Goal: Information Seeking & Learning: Compare options

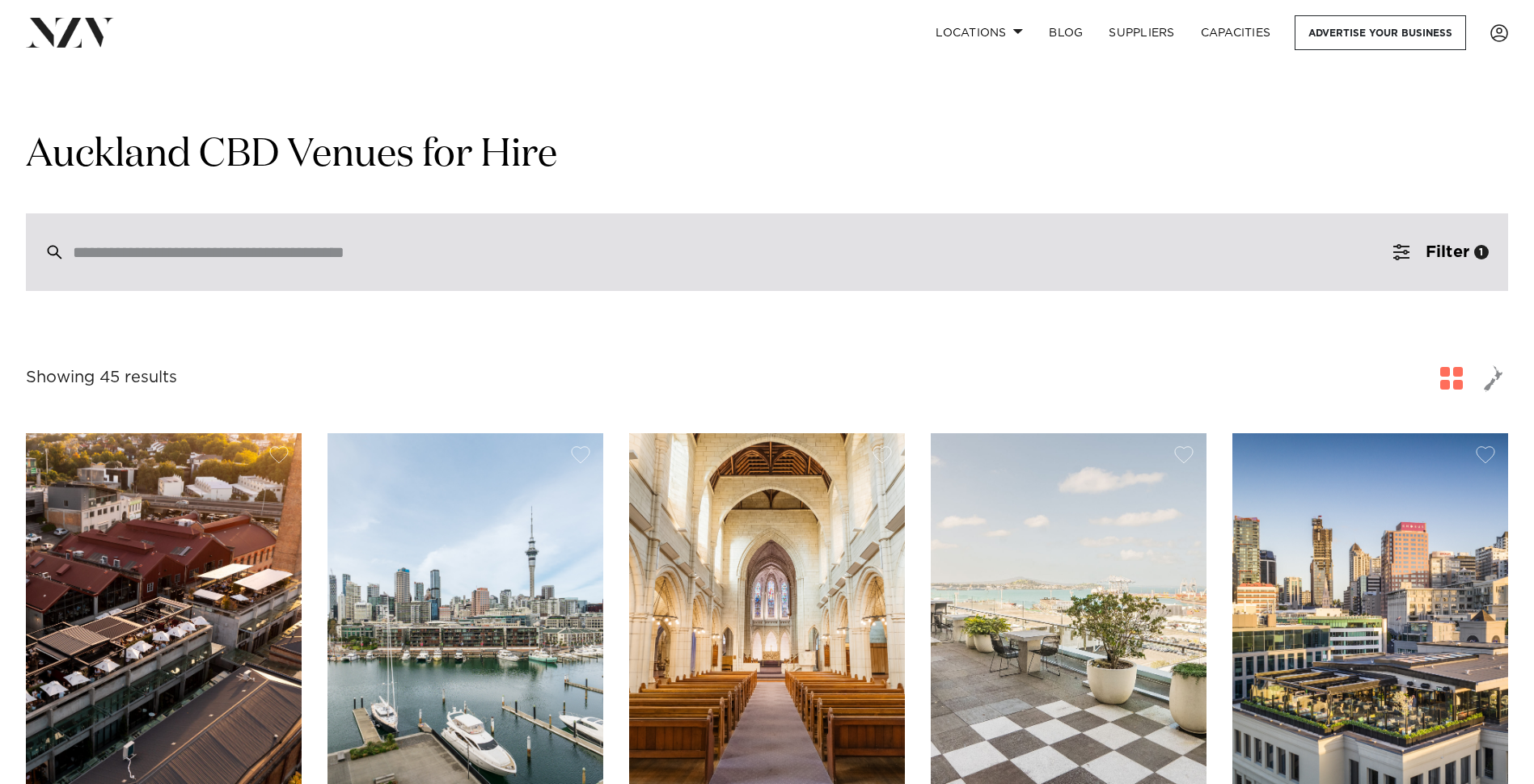
click at [935, 254] on input "search" at bounding box center [733, 252] width 1319 height 18
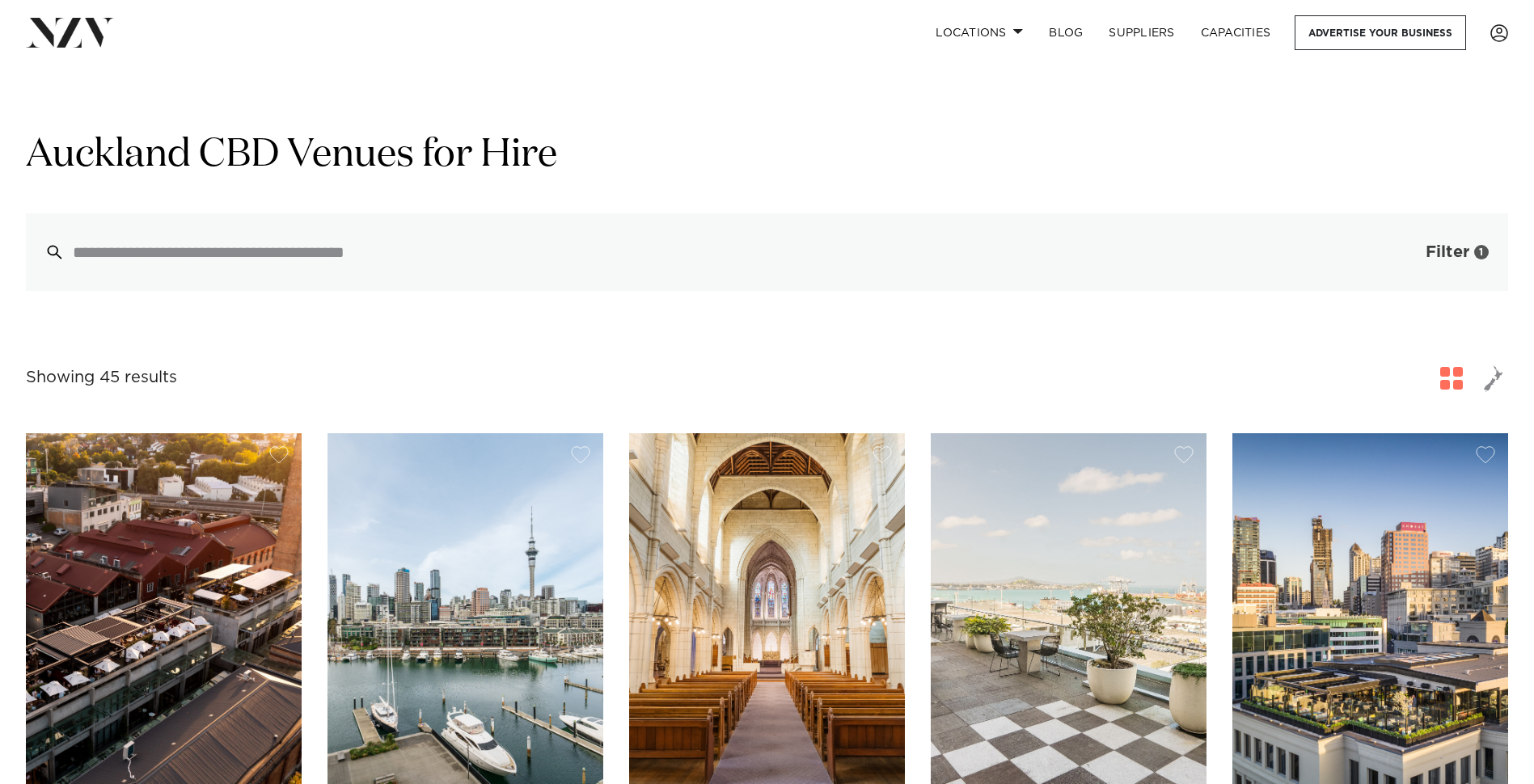
click at [1475, 241] on button "Filter 1" at bounding box center [1440, 251] width 135 height 78
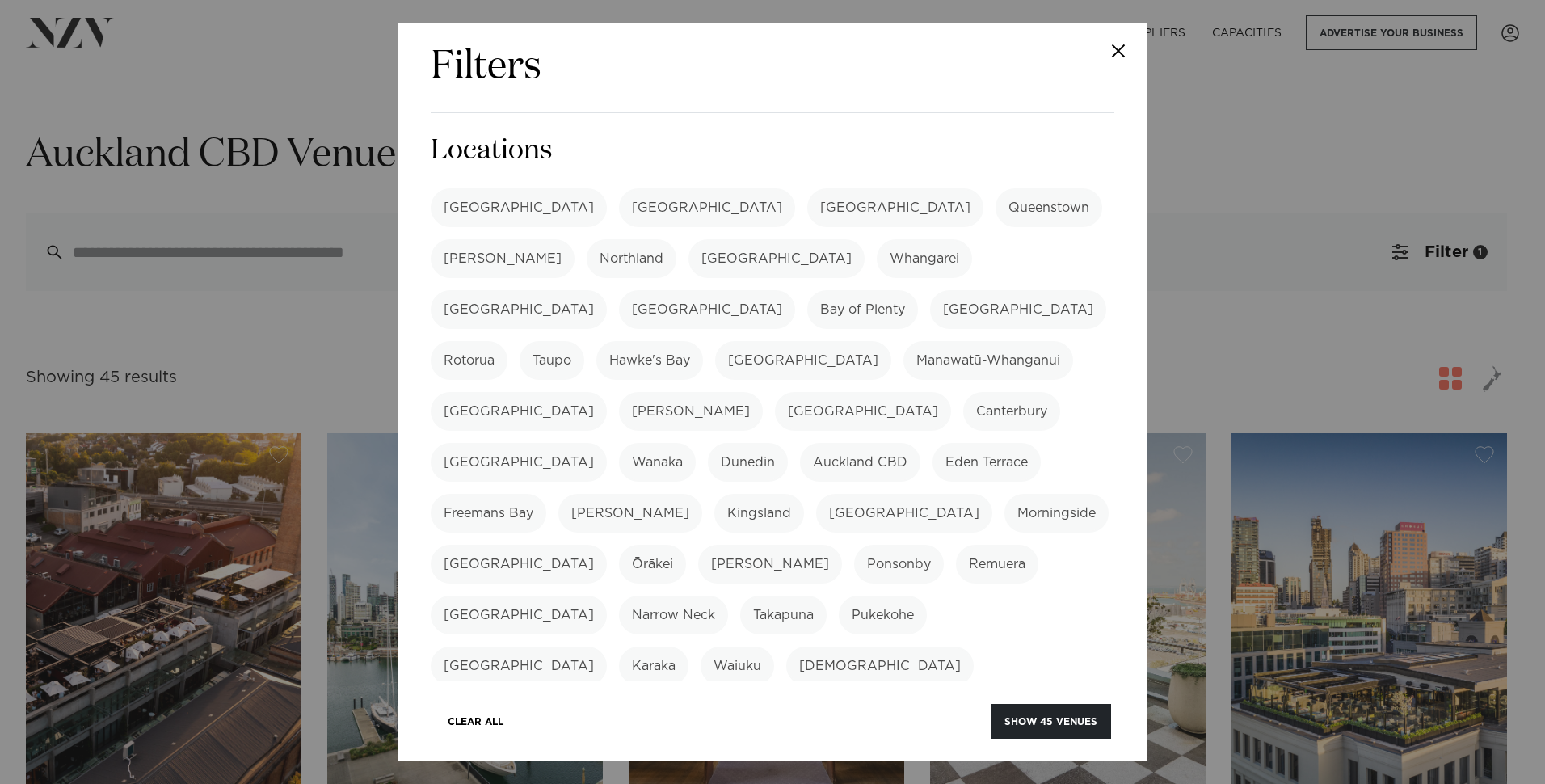
click at [800, 443] on label "Auckland CBD" at bounding box center [860, 462] width 120 height 39
click at [491, 212] on label "[GEOGRAPHIC_DATA]" at bounding box center [519, 208] width 176 height 39
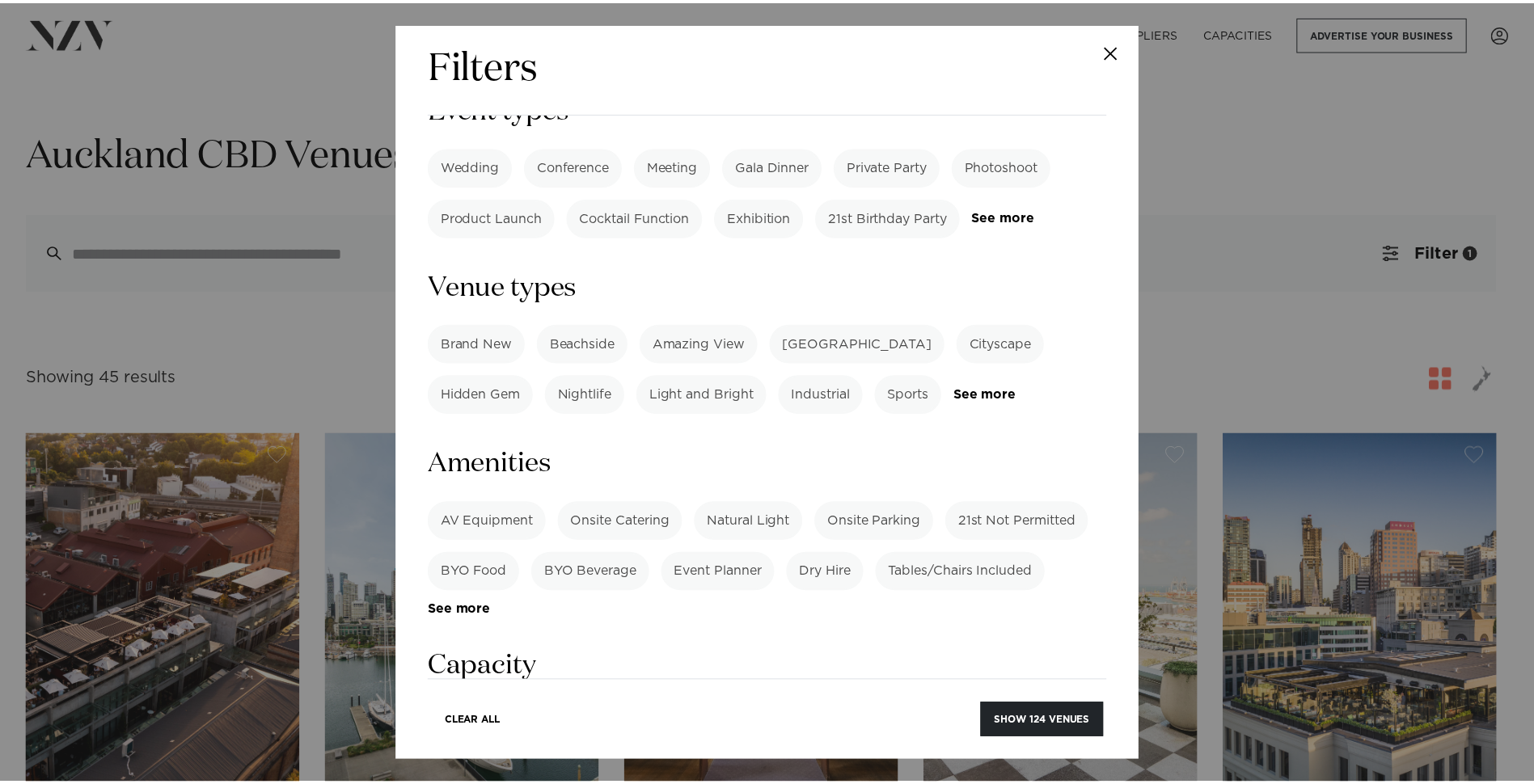
scroll to position [808, 0]
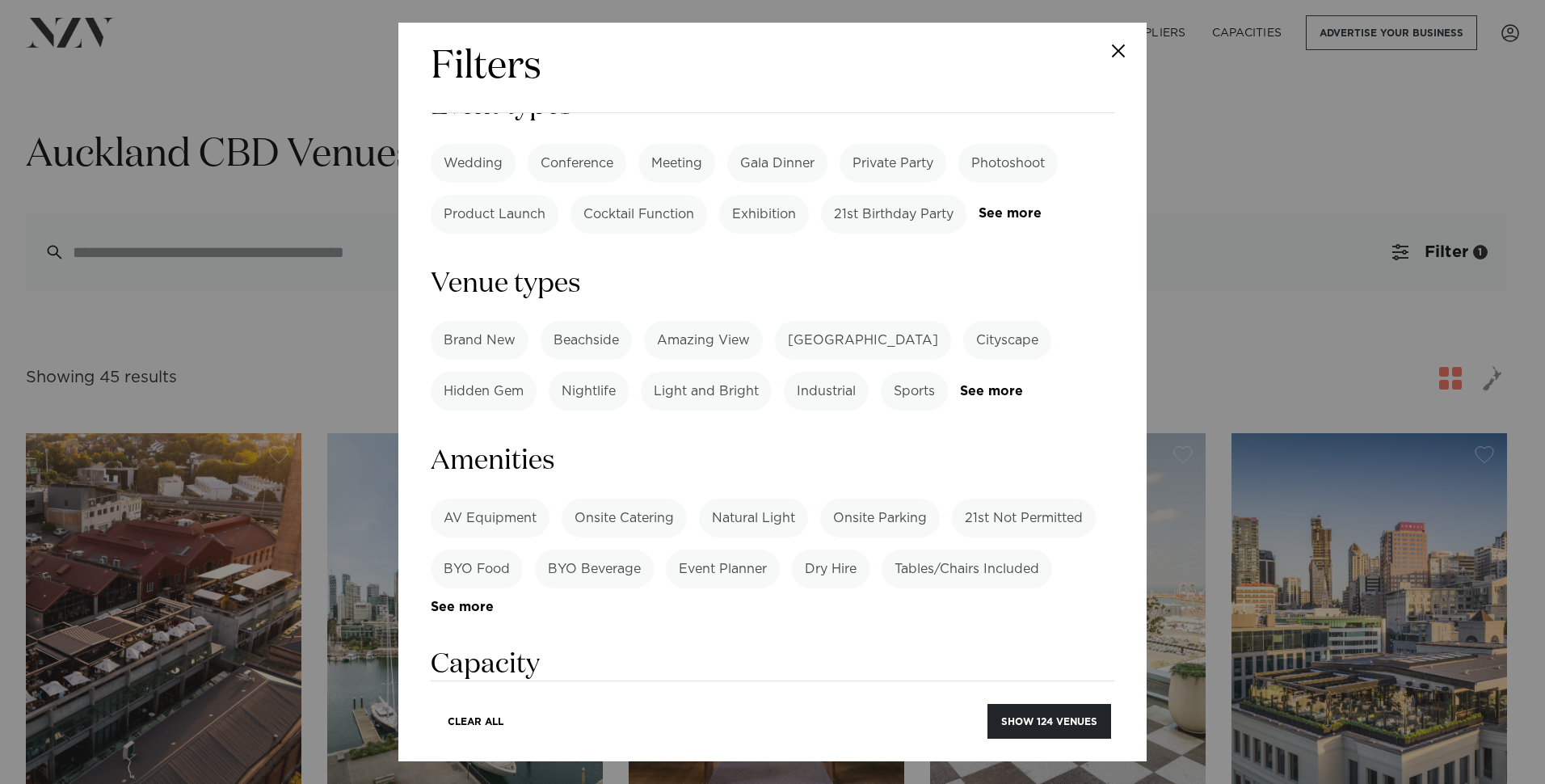
click at [927, 499] on label "Onsite Parking" at bounding box center [880, 519] width 119 height 39
click at [1030, 704] on button "Show 69 venues" at bounding box center [1050, 721] width 120 height 35
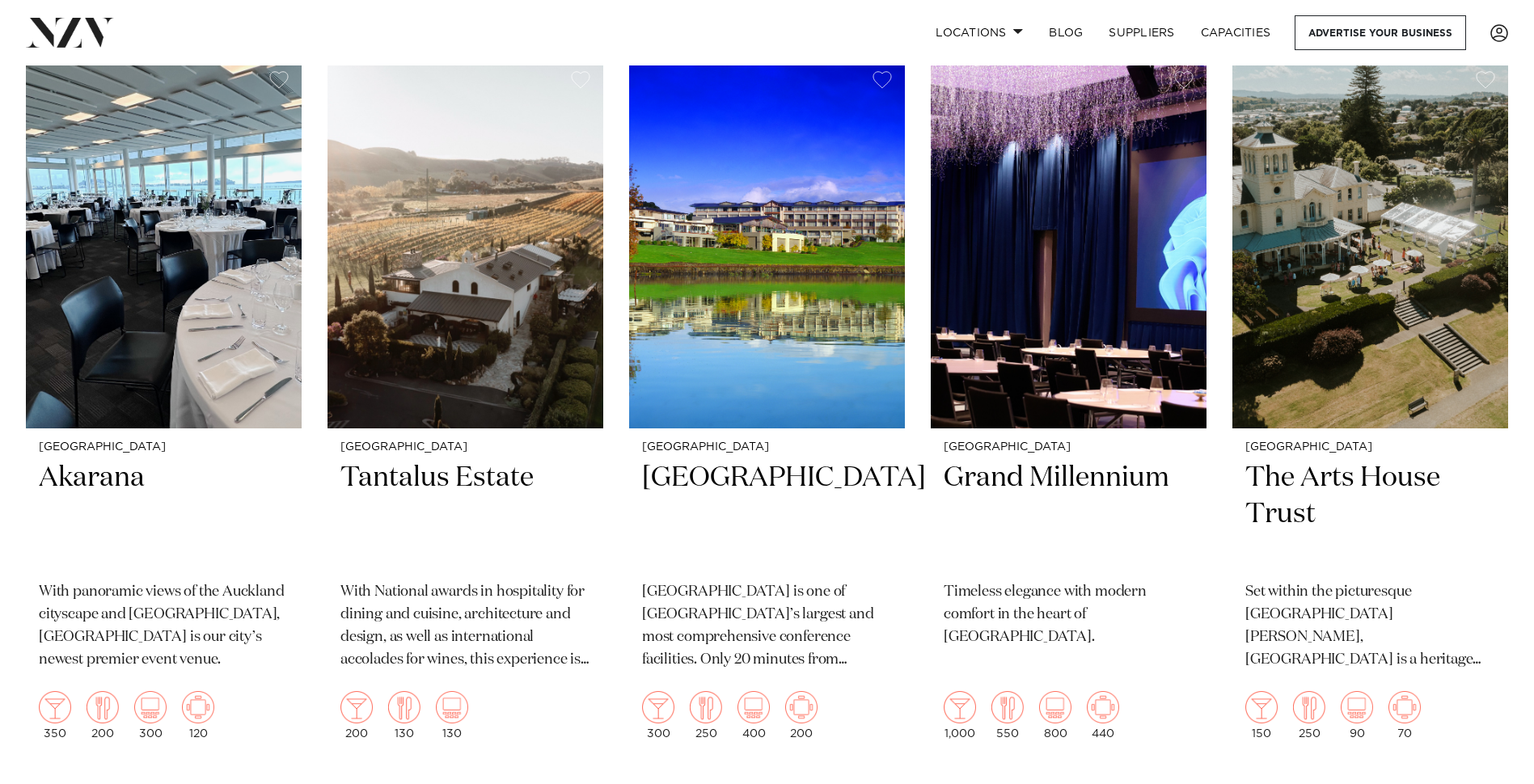
scroll to position [6869, 0]
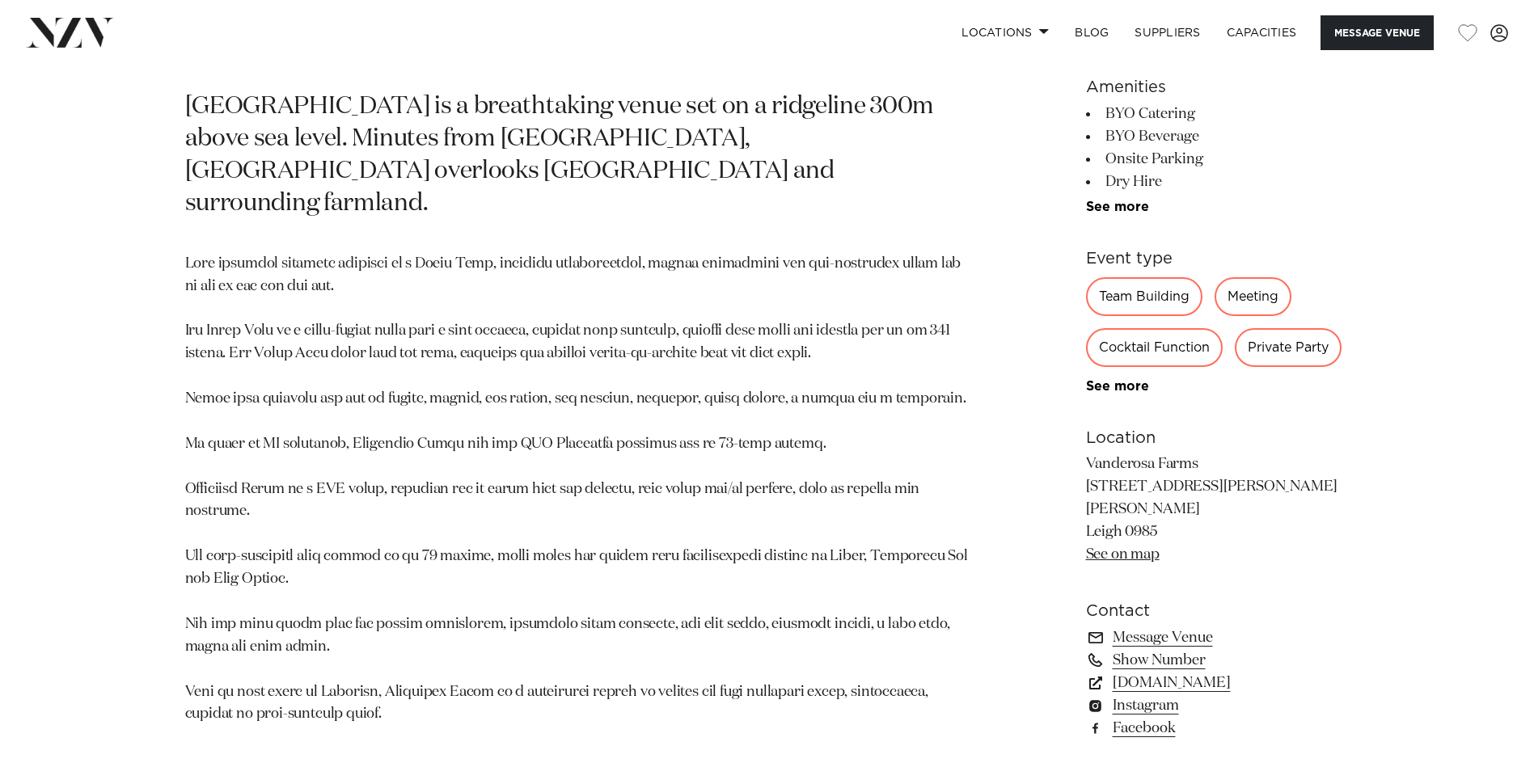
scroll to position [889, 0]
click at [1184, 669] on link "vanderosafarms.co.nz" at bounding box center [1218, 680] width 264 height 22
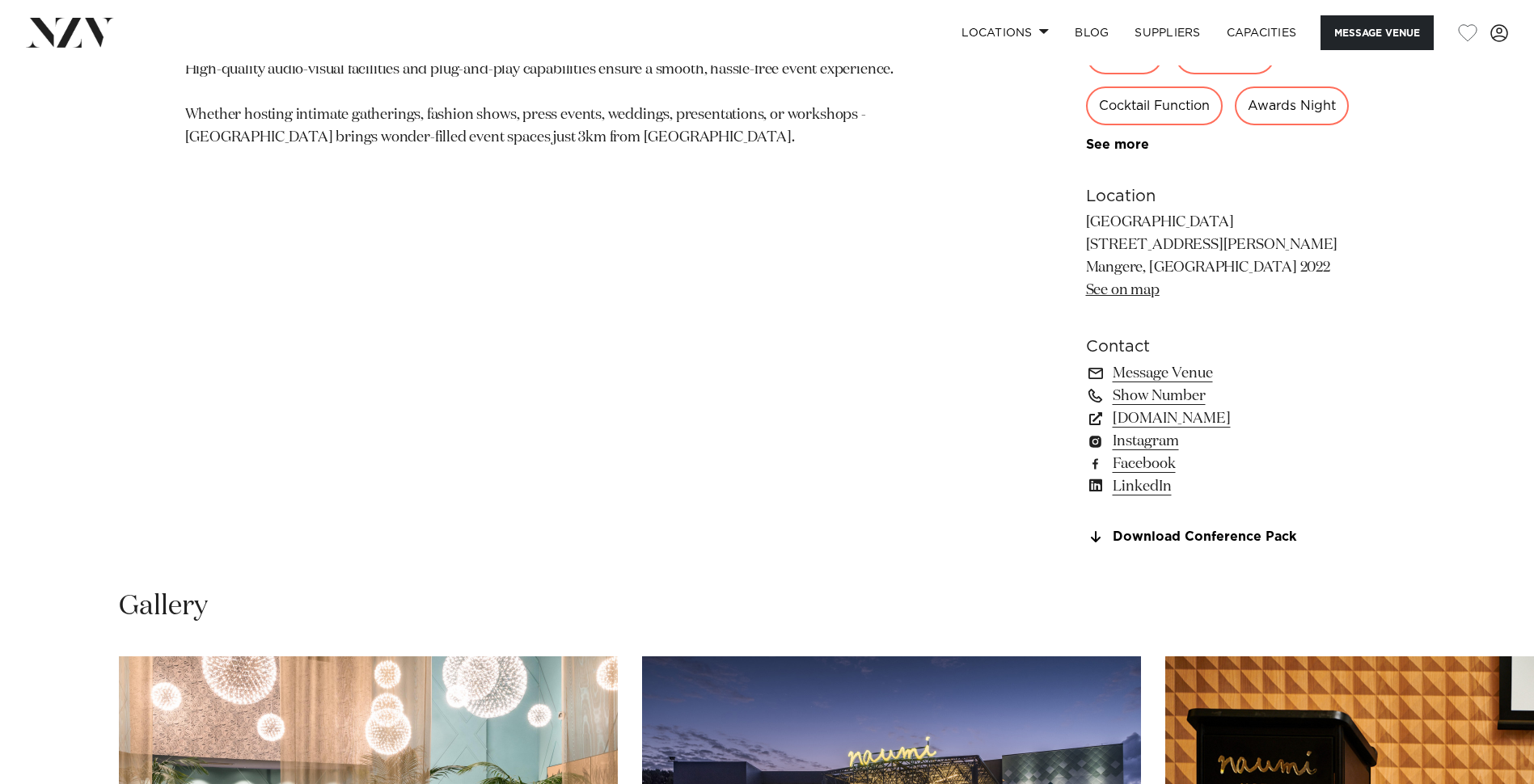
scroll to position [1131, 0]
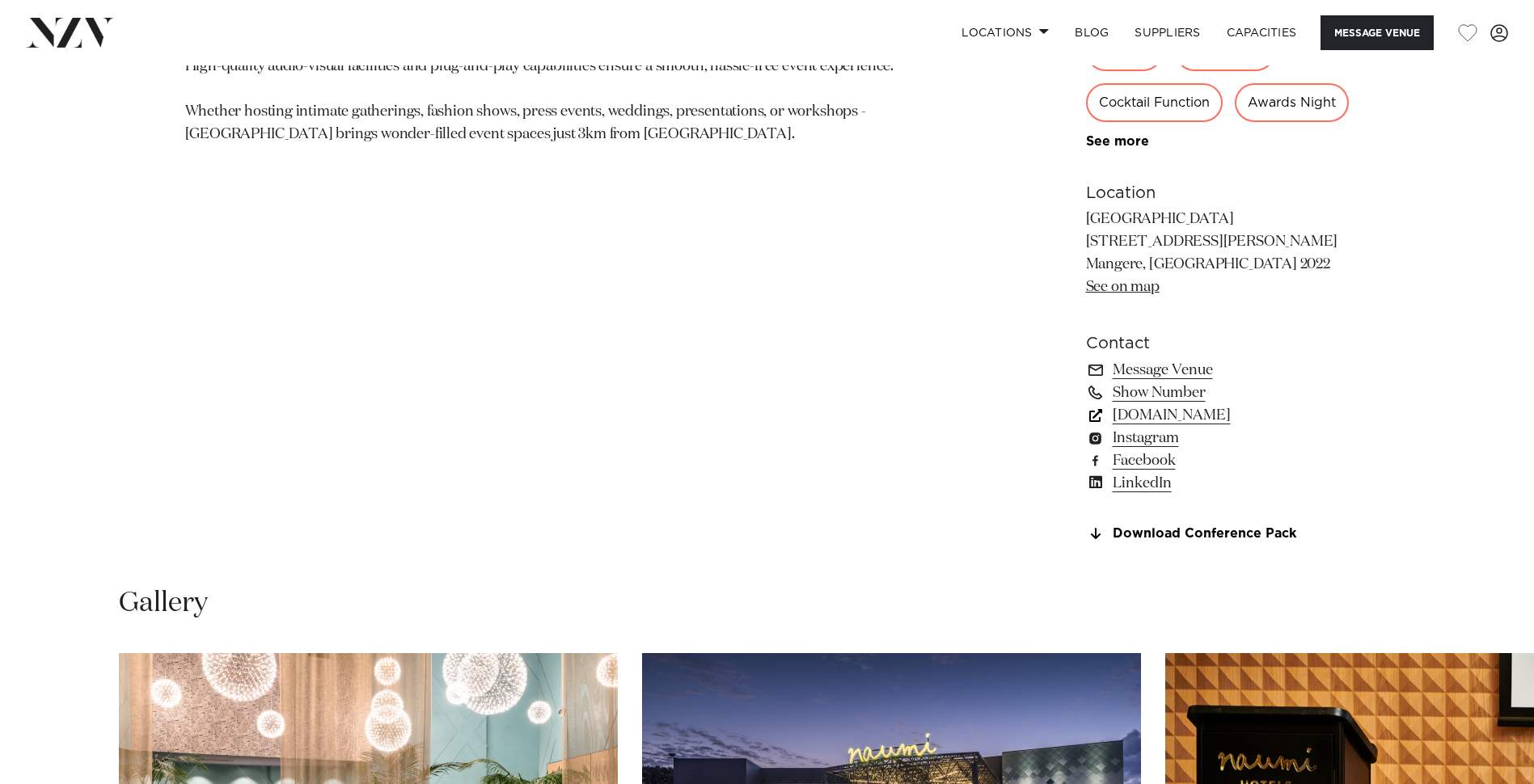
click at [1187, 427] on link "naumihotels.com" at bounding box center [1218, 415] width 264 height 22
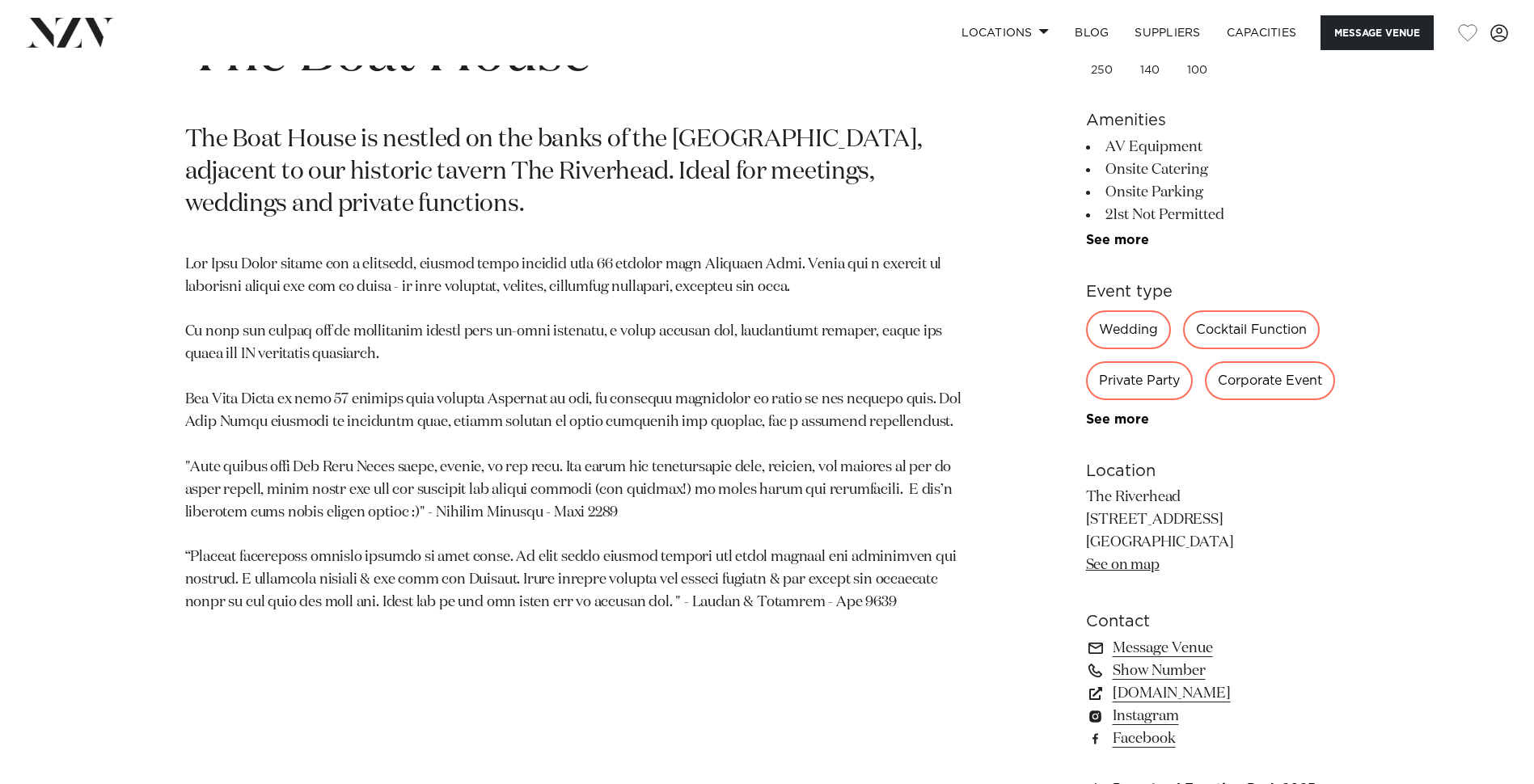
scroll to position [889, 0]
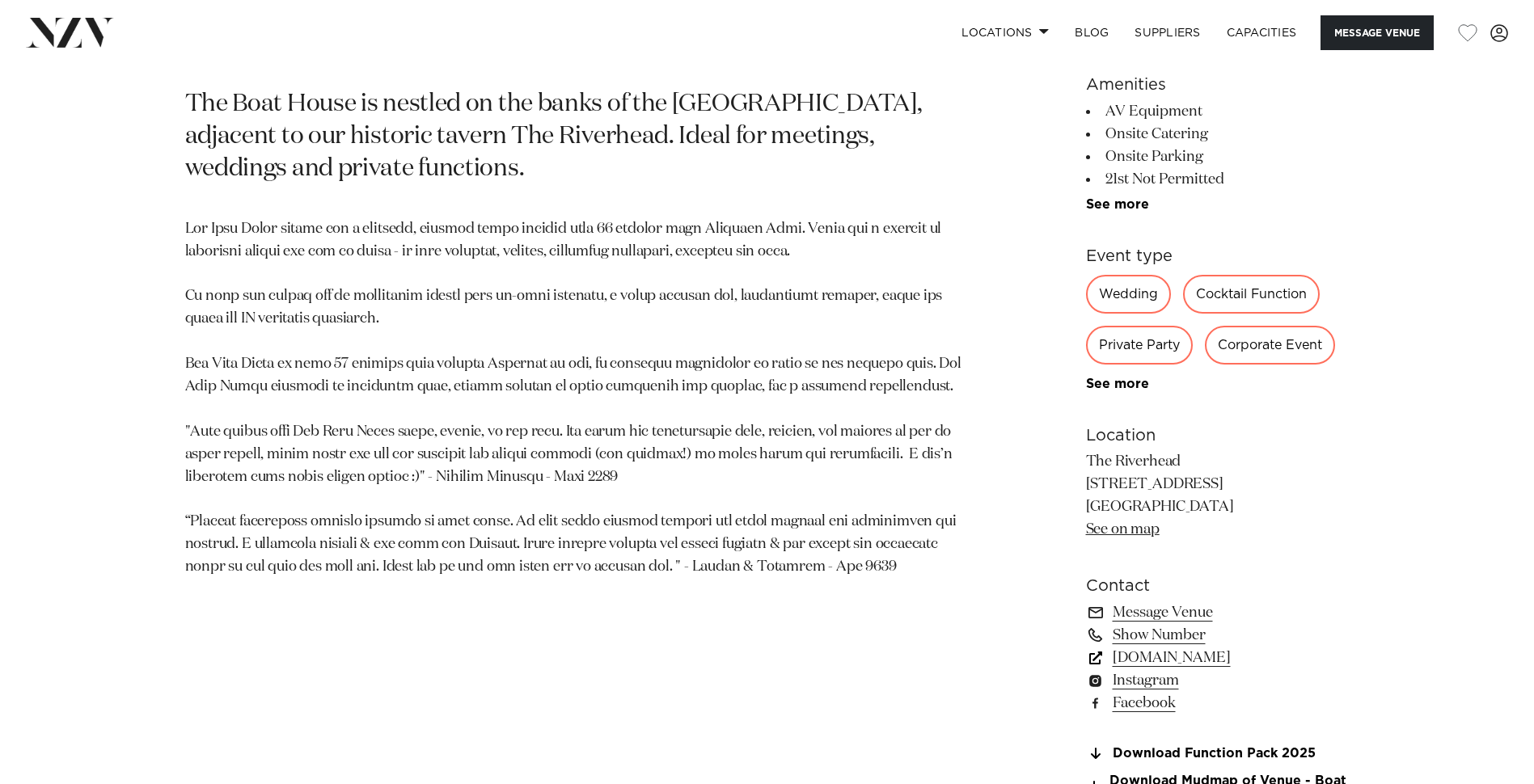
click at [1189, 661] on link "www.theriverhead.co.nz" at bounding box center [1218, 657] width 264 height 22
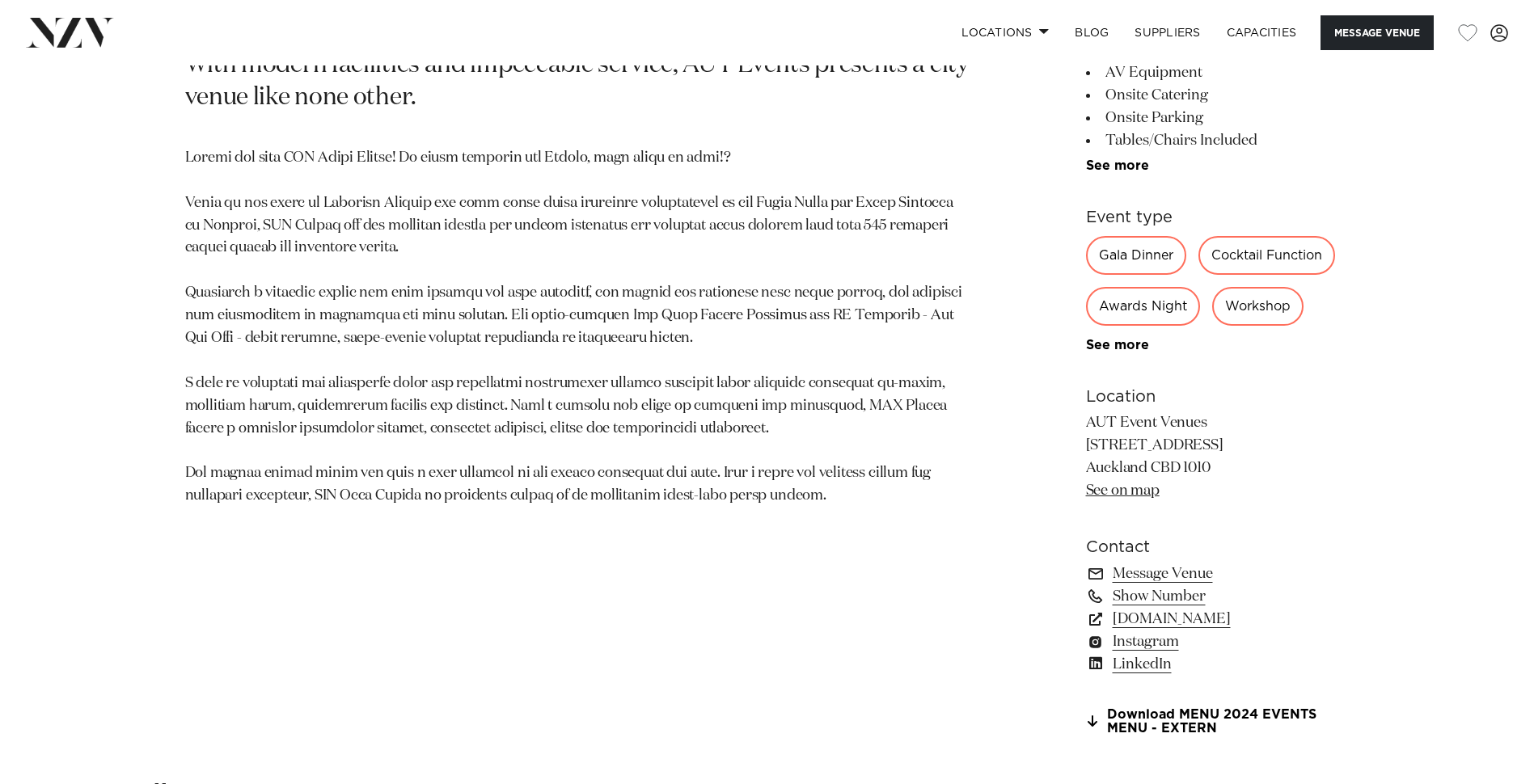
scroll to position [969, 0]
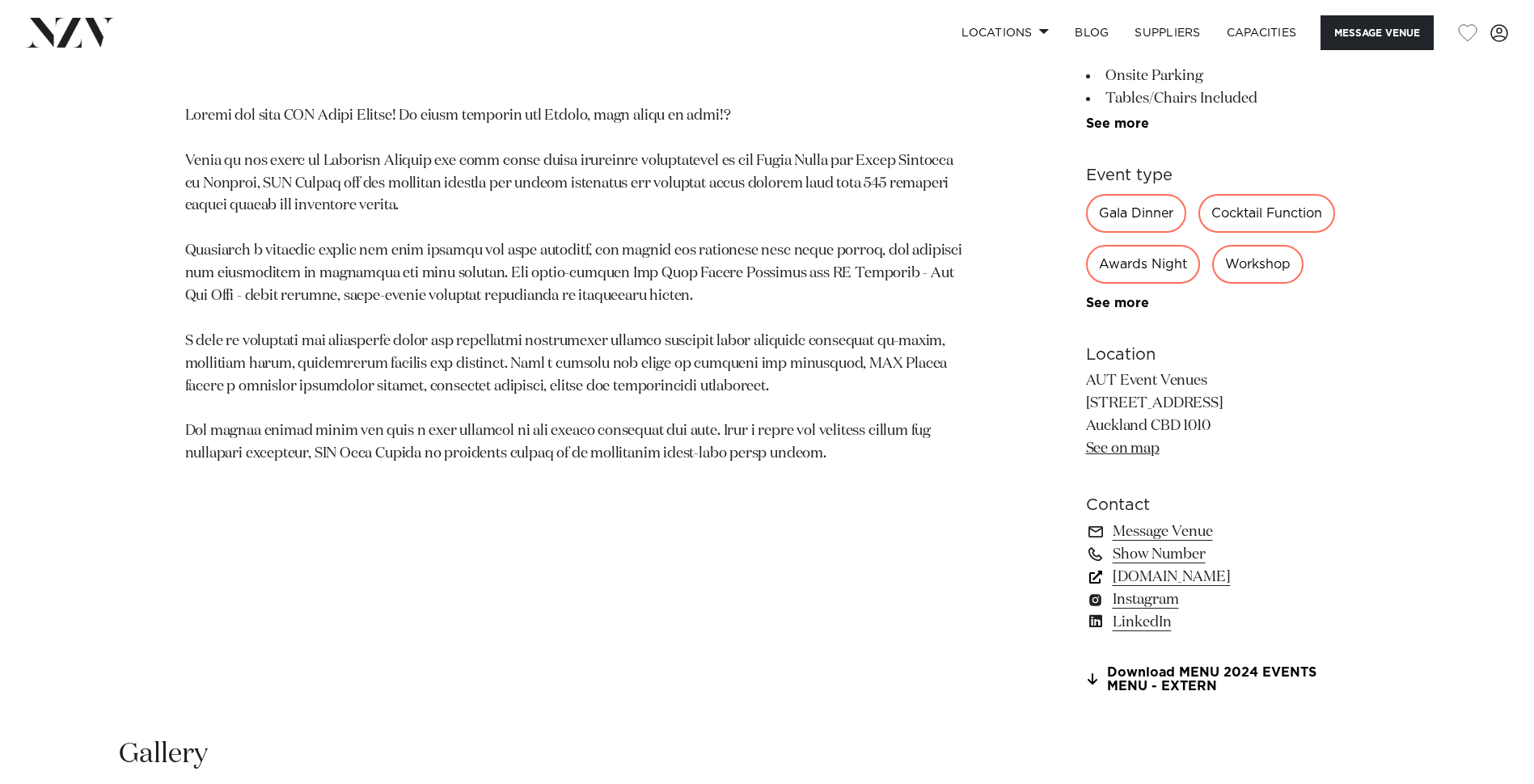
click at [1165, 577] on link "www.autevents.co.nz" at bounding box center [1218, 576] width 264 height 22
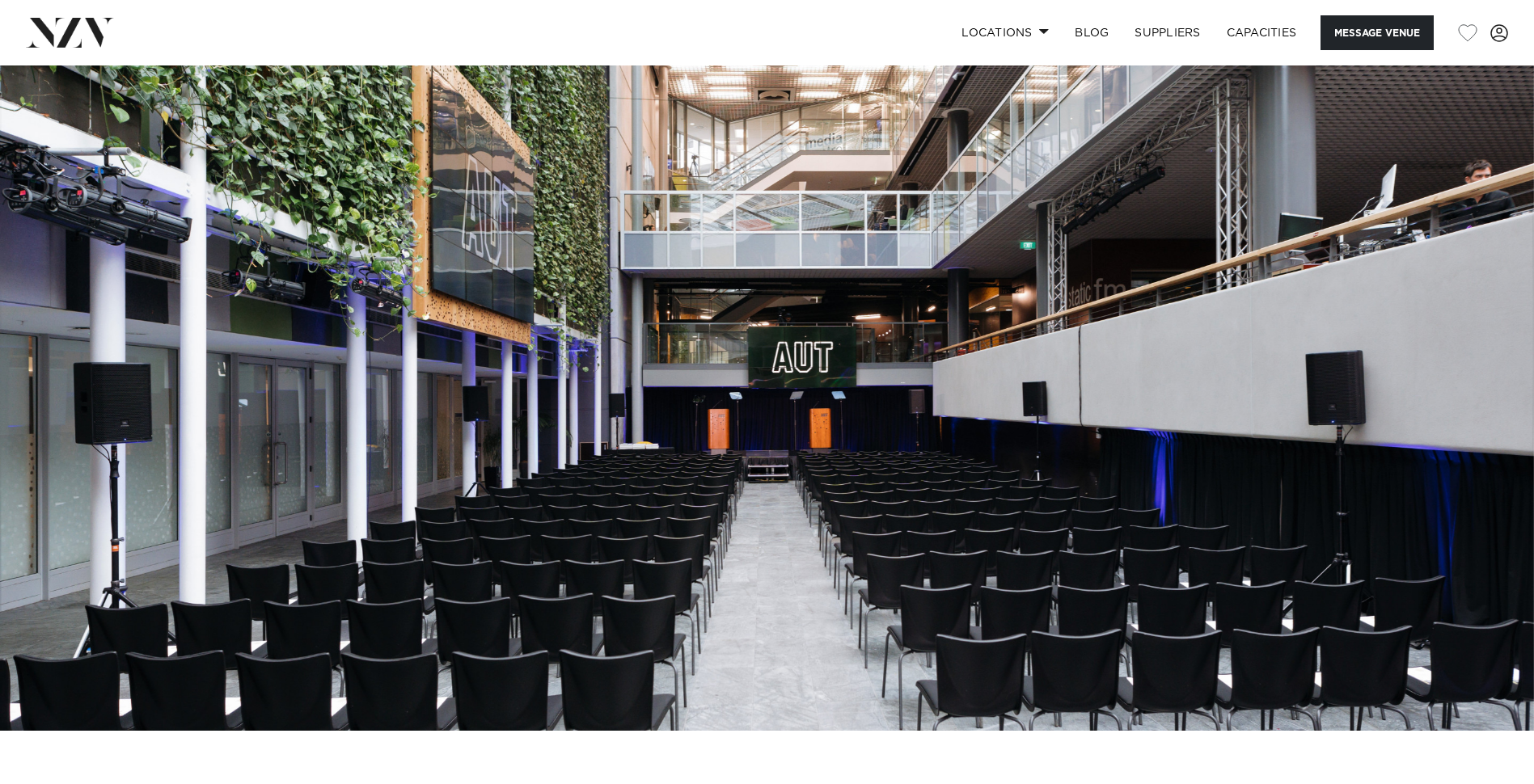
scroll to position [0, 0]
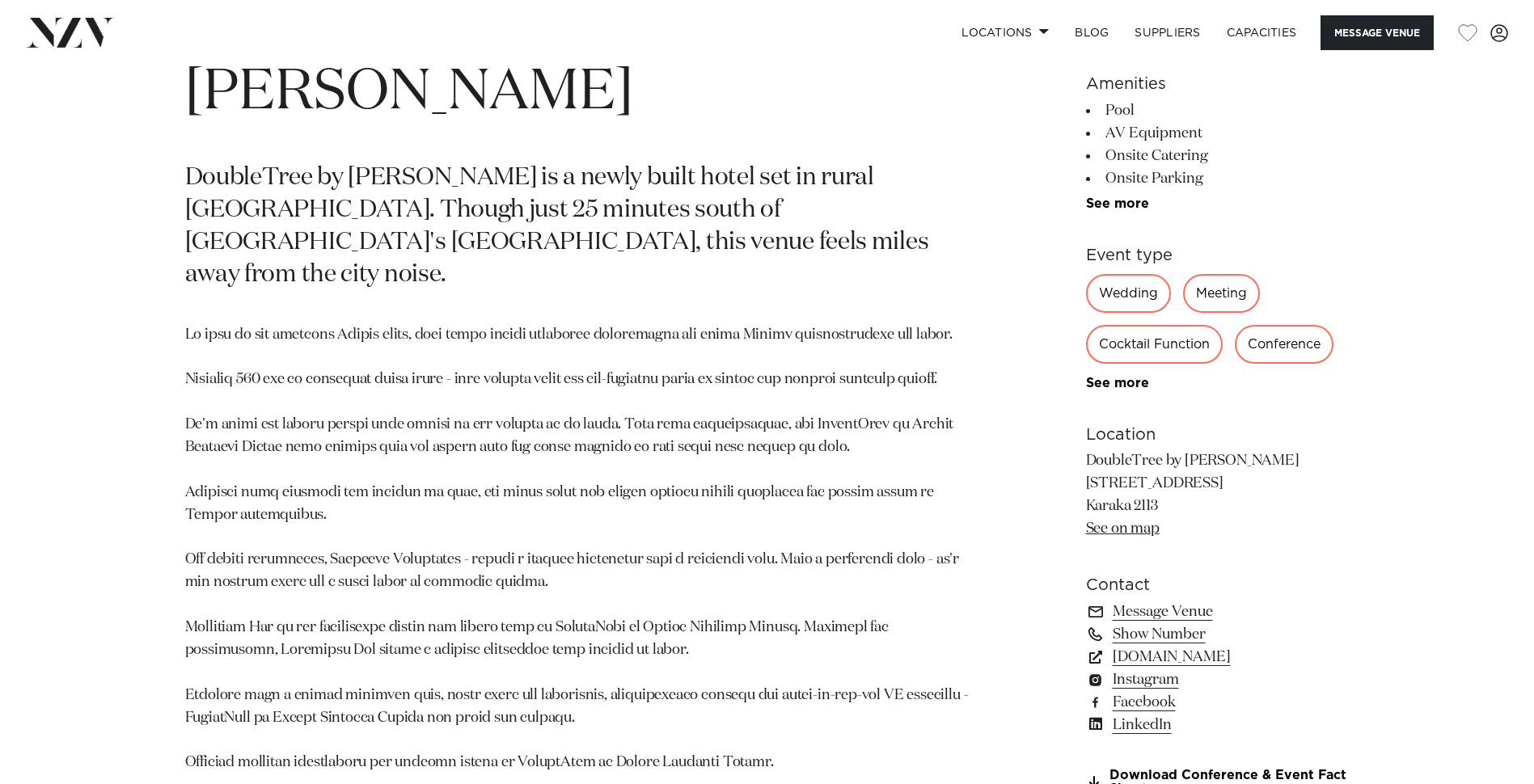
scroll to position [1050, 0]
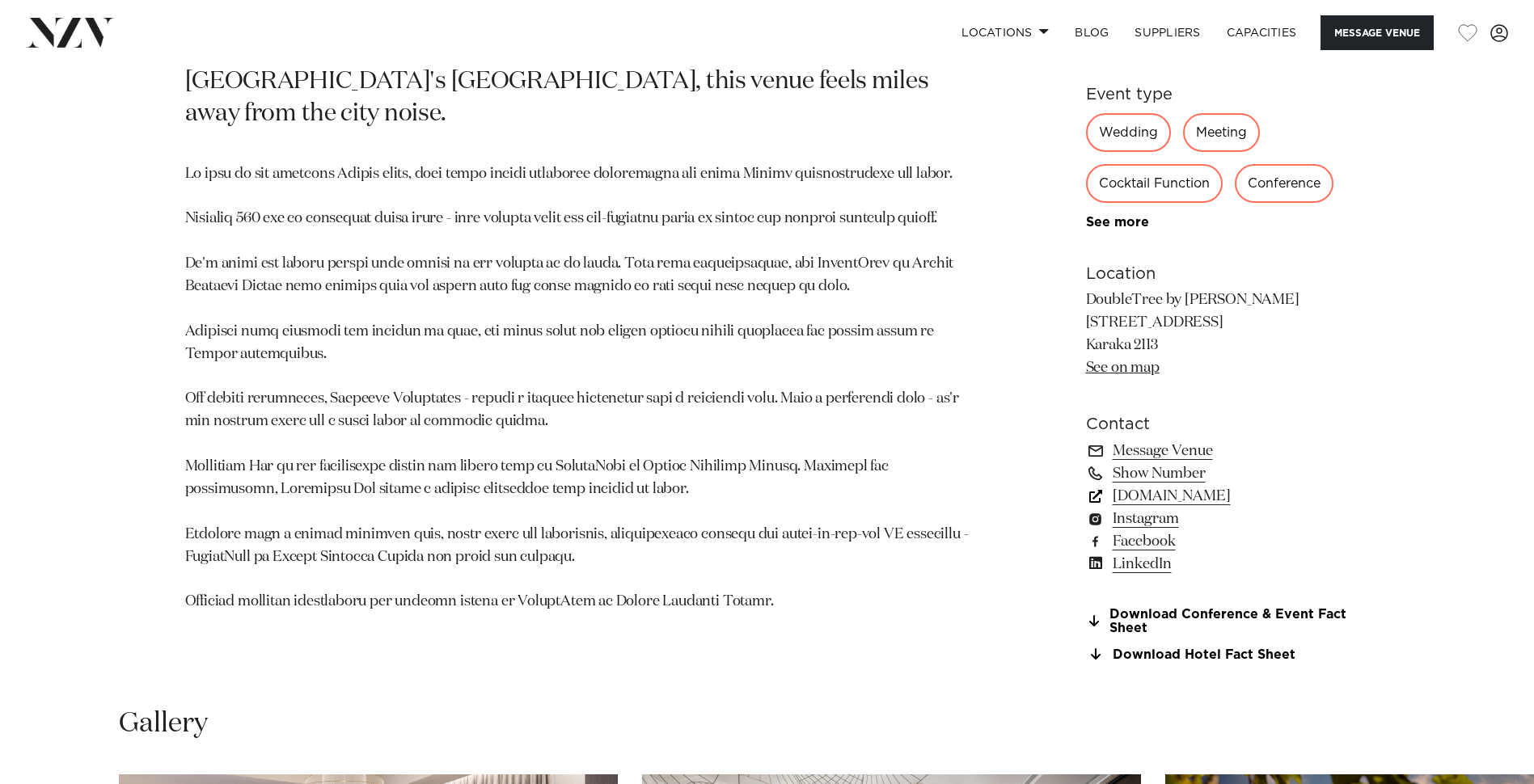
click at [1174, 498] on link "www.hilton.com" at bounding box center [1218, 495] width 264 height 22
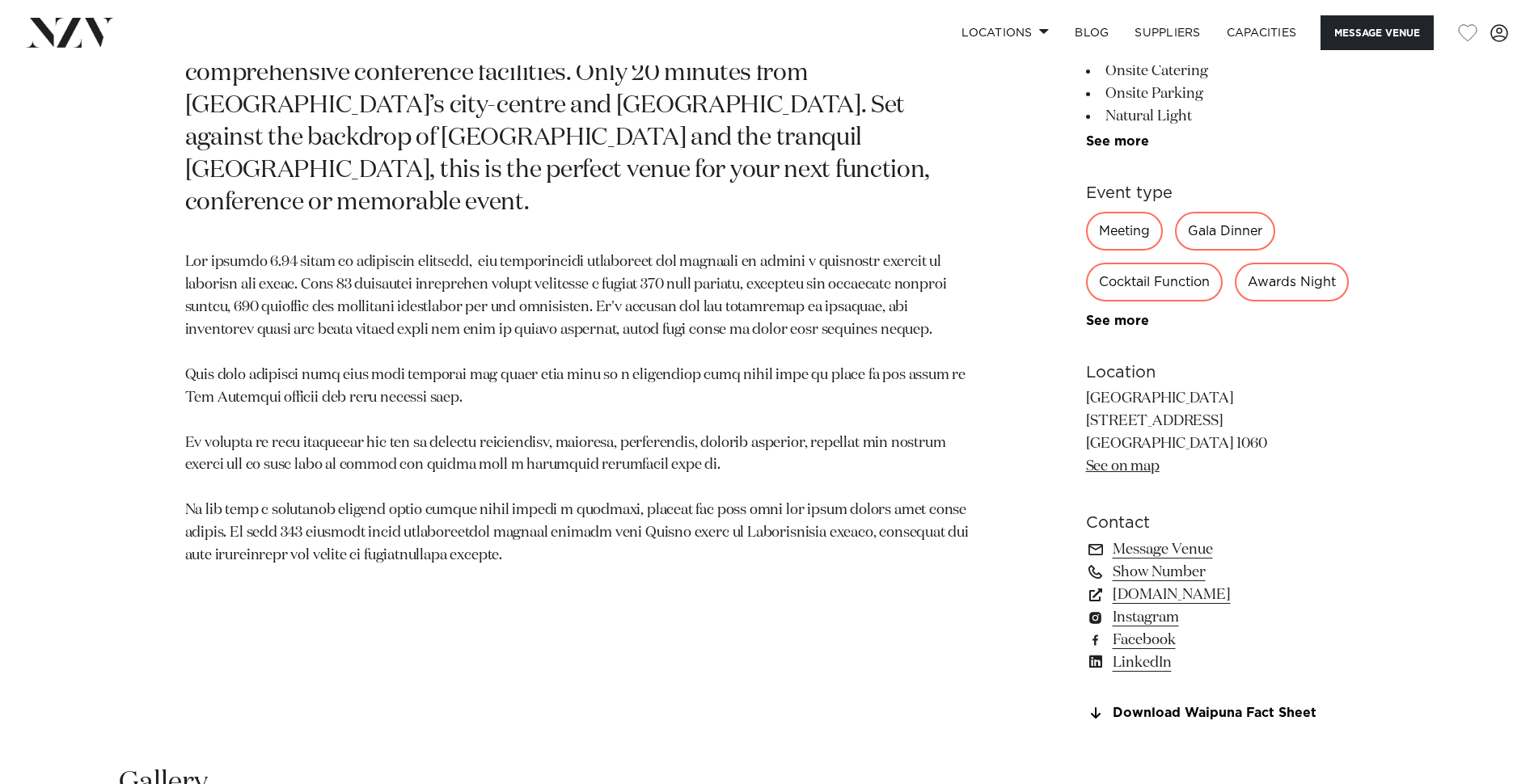
scroll to position [969, 0]
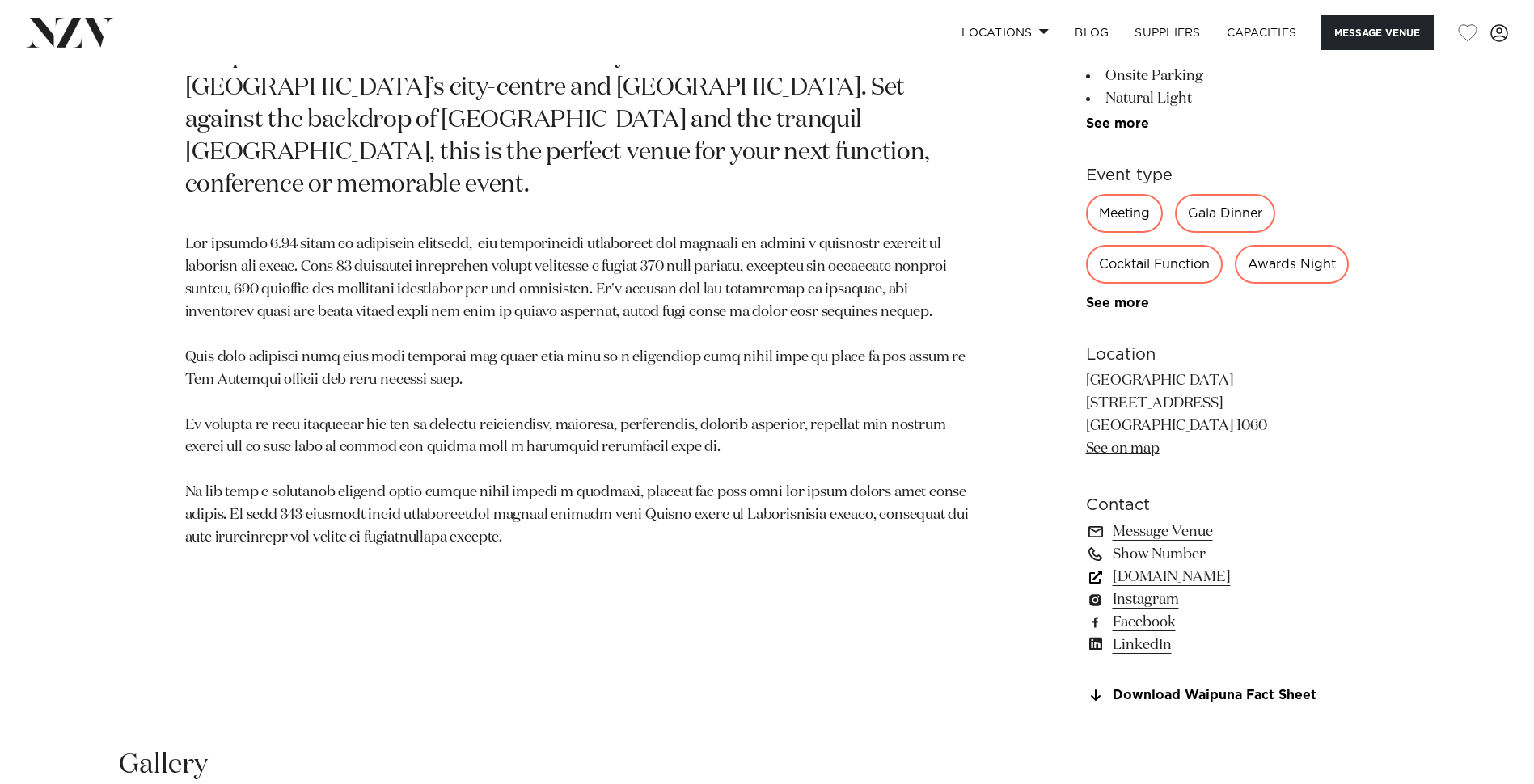
click at [1249, 588] on link "[DOMAIN_NAME]" at bounding box center [1218, 576] width 264 height 22
